Goal: Transaction & Acquisition: Purchase product/service

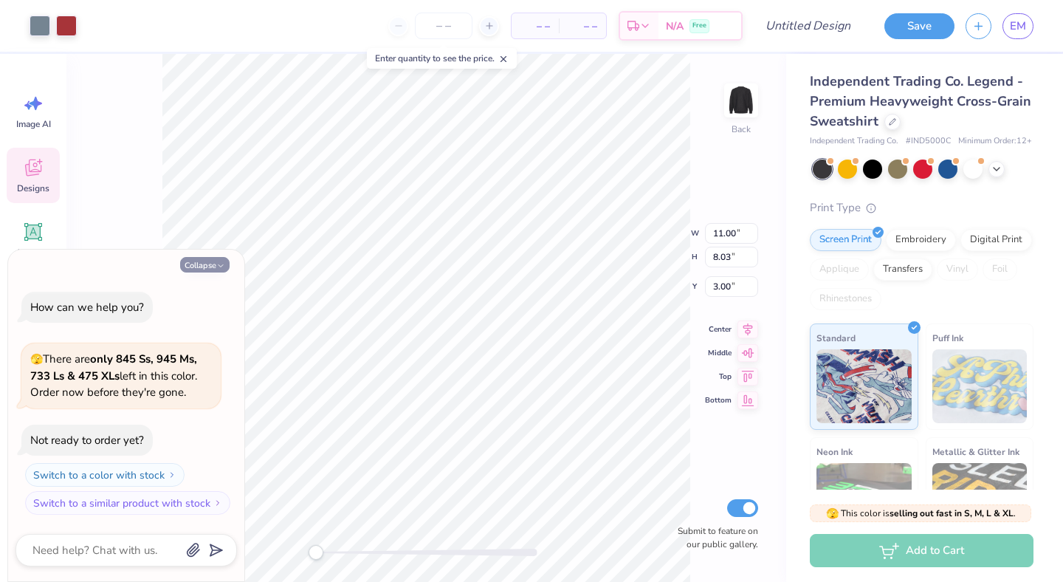
click at [197, 267] on button "Collapse" at bounding box center [204, 265] width 49 height 16
type textarea "x"
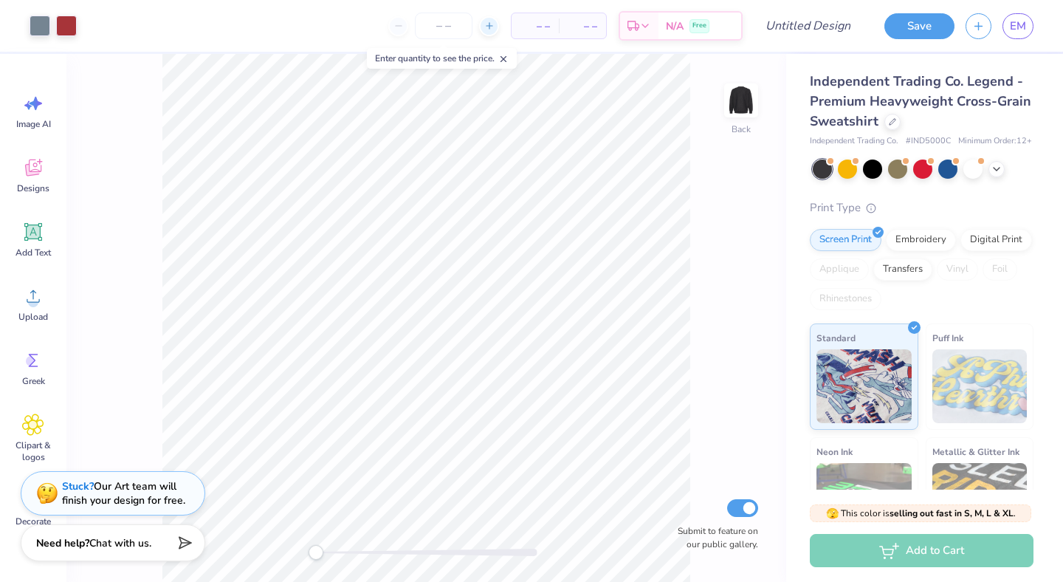
click at [482, 27] on div at bounding box center [489, 26] width 20 height 20
type input "12"
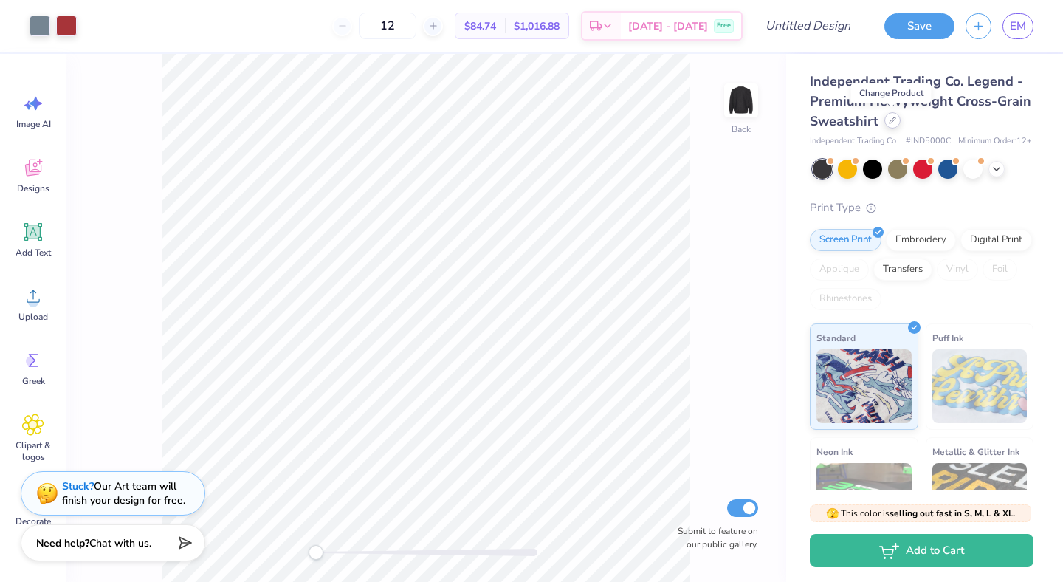
click at [885, 120] on div at bounding box center [893, 120] width 16 height 16
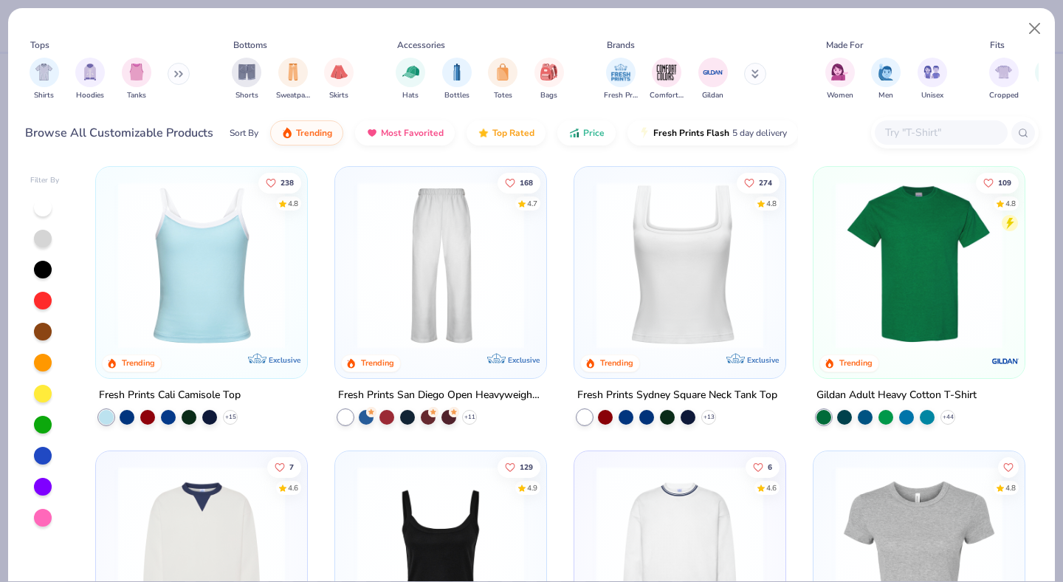
scroll to position [273, 0]
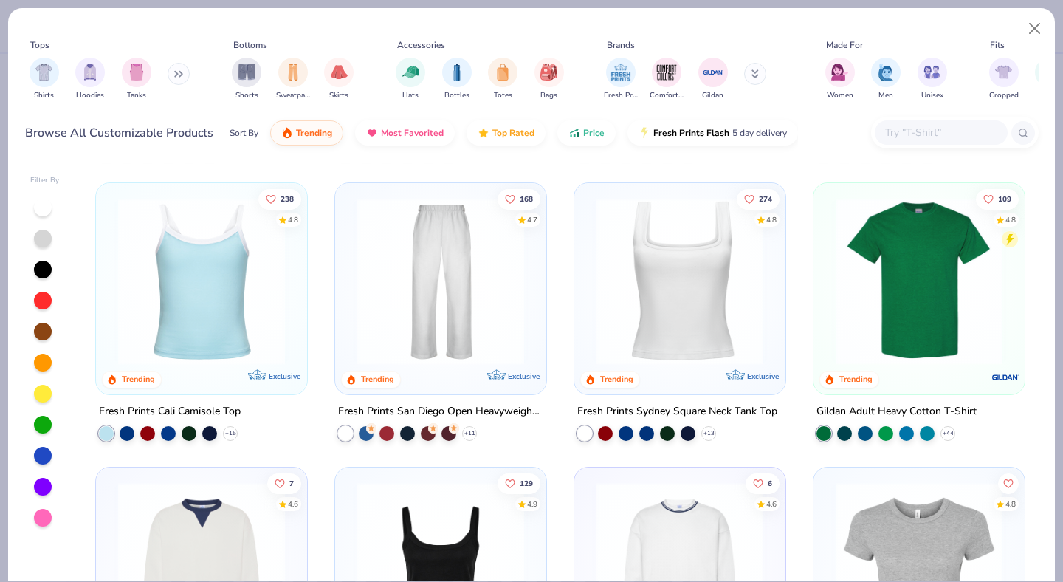
click at [893, 278] on div "223 4.8 Trending Gildan Adult Heavy Blend 8 Oz. 50/50 Hooded Sweatshirt + 37 88…" at bounding box center [560, 372] width 957 height 418
click at [923, 294] on img at bounding box center [920, 281] width 182 height 167
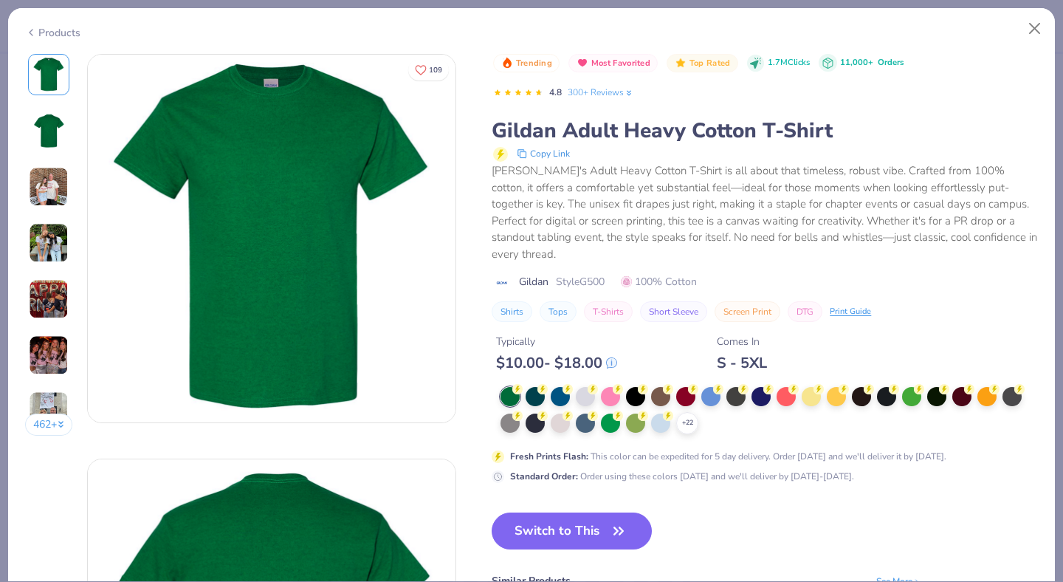
click at [586, 354] on div "$ 10.00 - $ 18.00" at bounding box center [556, 363] width 121 height 18
click at [589, 383] on icon at bounding box center [593, 388] width 10 height 10
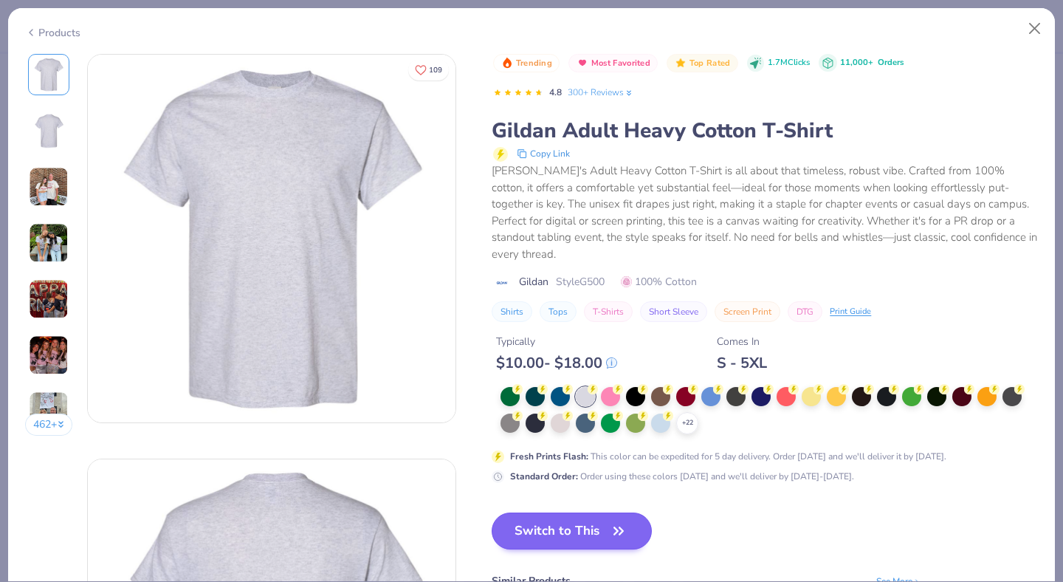
click at [591, 513] on button "Switch to This" at bounding box center [572, 531] width 160 height 37
click at [595, 513] on button "Switch to This" at bounding box center [572, 531] width 160 height 37
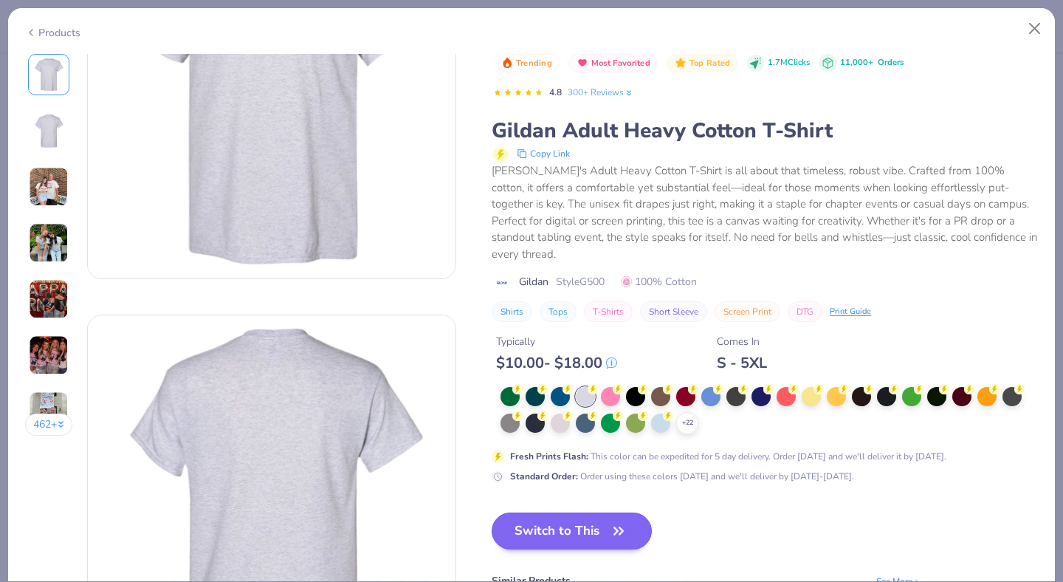
click at [595, 513] on button "Switch to This" at bounding box center [572, 531] width 160 height 37
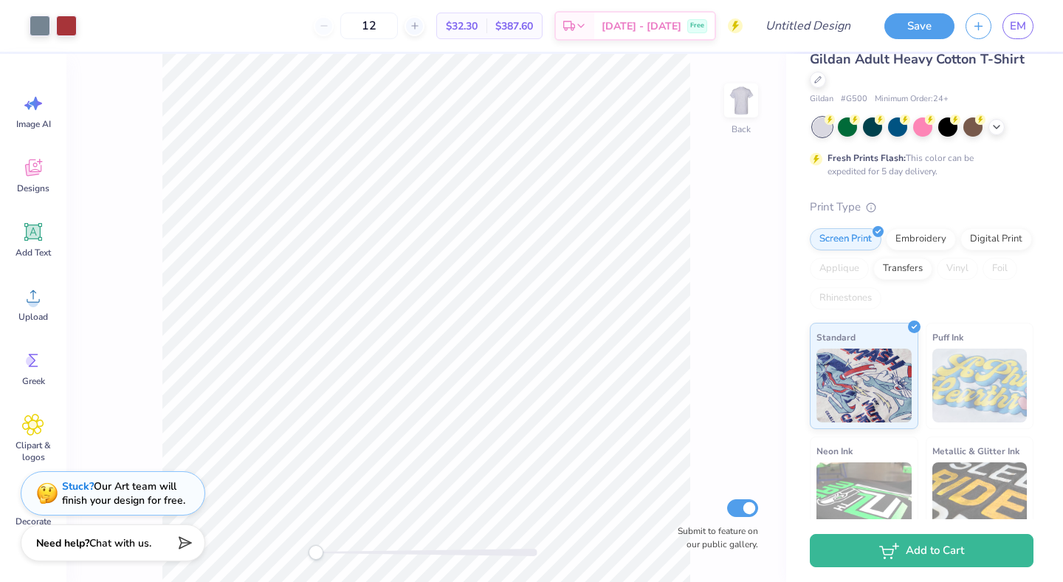
scroll to position [27, 0]
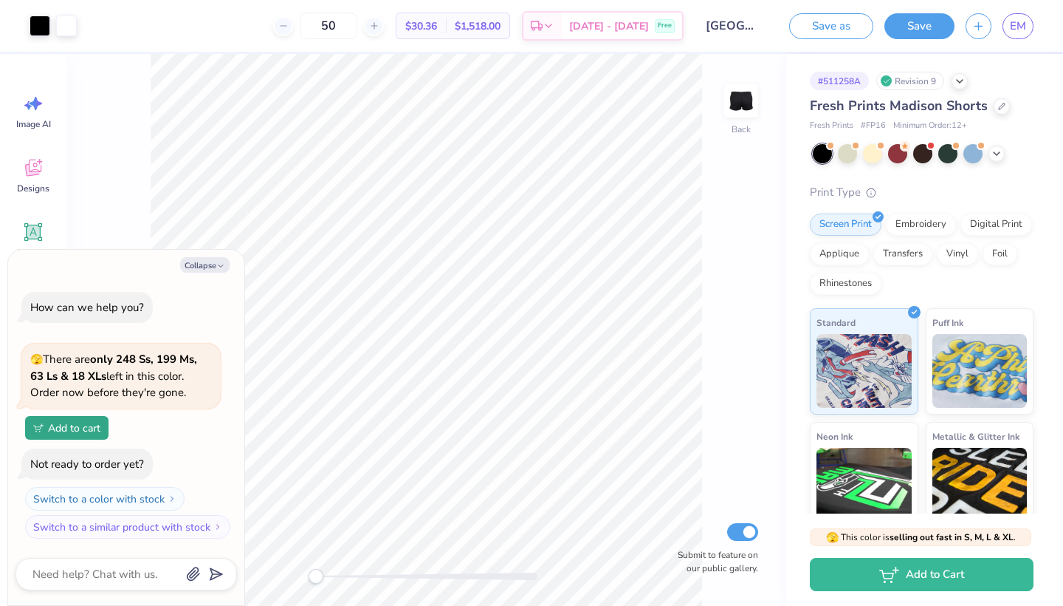
type textarea "x"
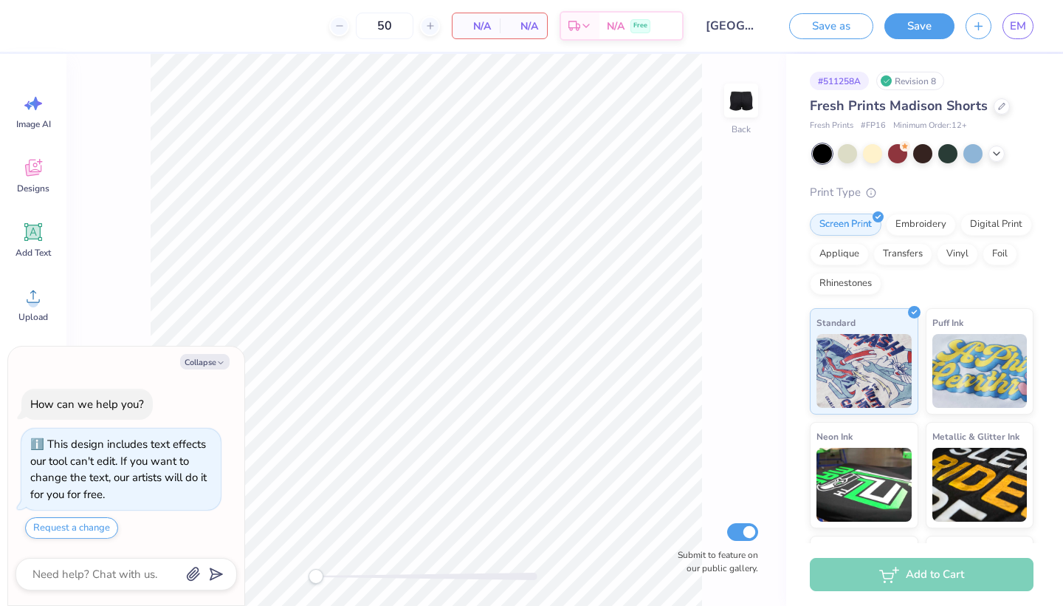
type textarea "x"
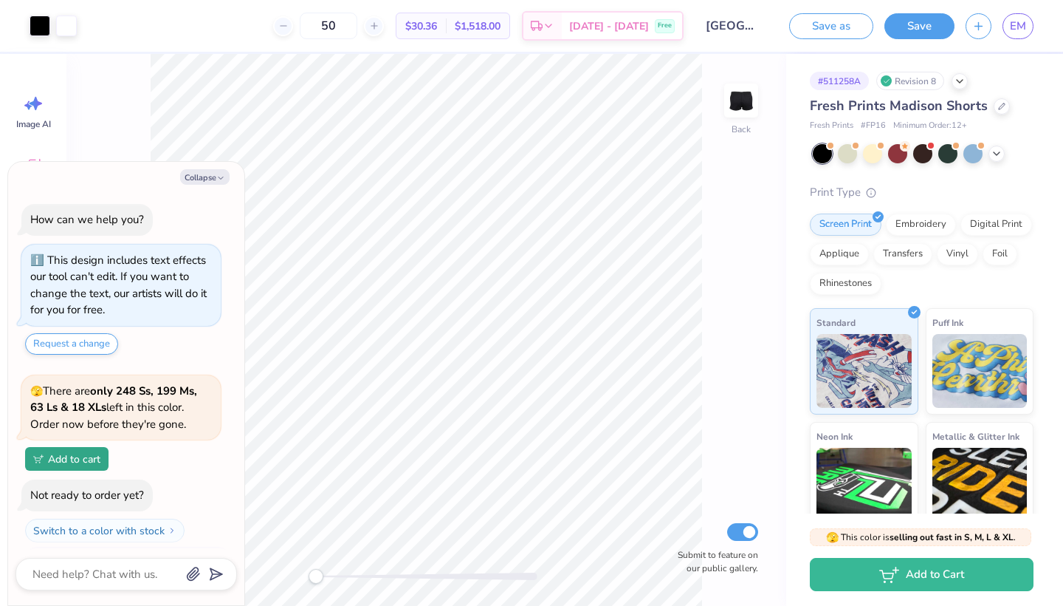
scroll to position [28, 0]
